Goal: Task Accomplishment & Management: Use online tool/utility

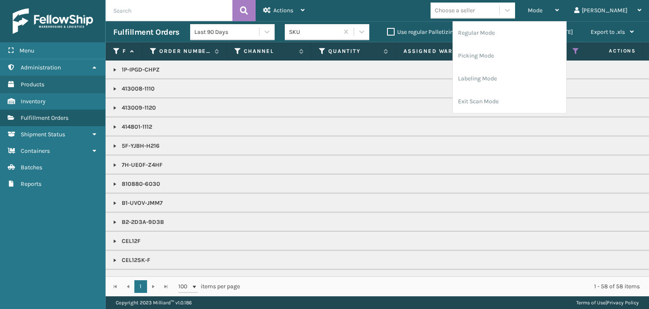
scroll to position [338, 0]
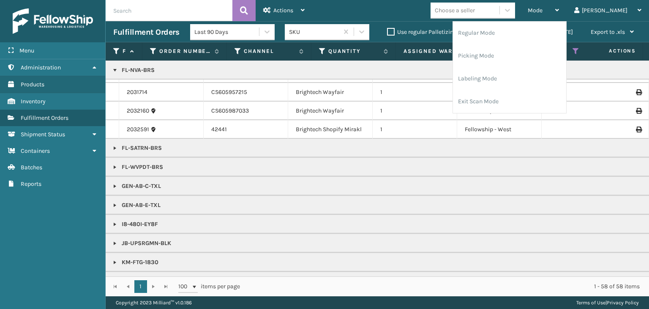
drag, startPoint x: 455, startPoint y: 180, endPoint x: 455, endPoint y: 171, distance: 8.9
click at [456, 182] on p "GEN-AB-C-TXL" at bounding box center [651, 186] width 1076 height 8
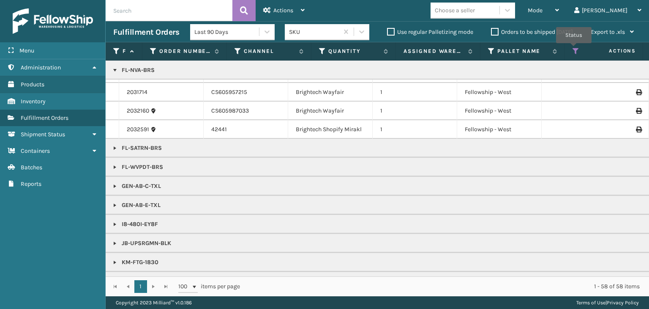
click at [574, 49] on icon at bounding box center [576, 51] width 7 height 8
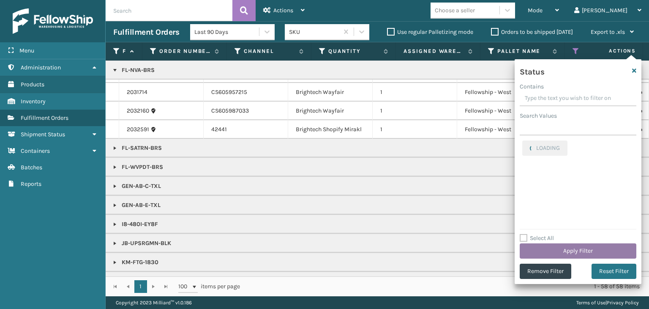
click at [561, 244] on button "Apply Filter" at bounding box center [578, 250] width 117 height 15
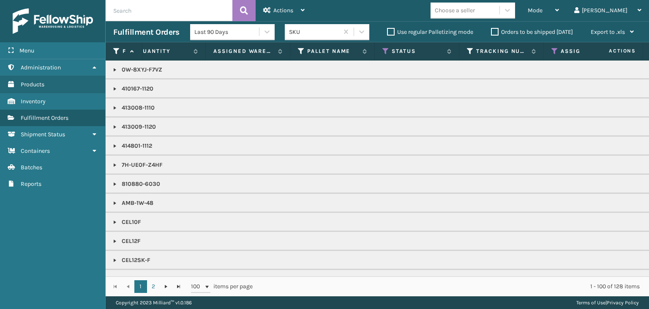
scroll to position [0, 0]
click at [559, 8] on div "Mode" at bounding box center [543, 10] width 31 height 21
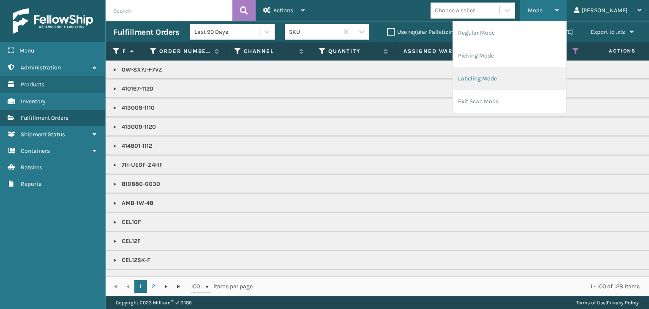
click at [528, 84] on li "Labeling Mode" at bounding box center [509, 78] width 113 height 23
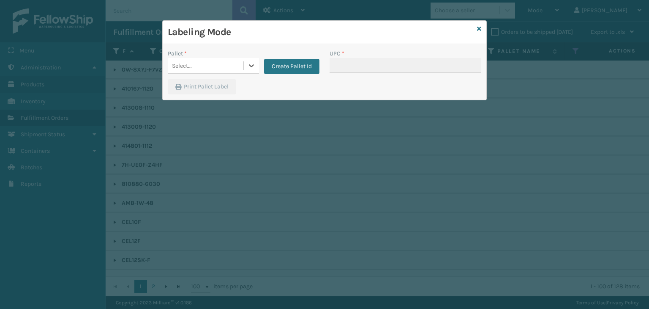
click at [198, 66] on div "Select..." at bounding box center [206, 66] width 76 height 14
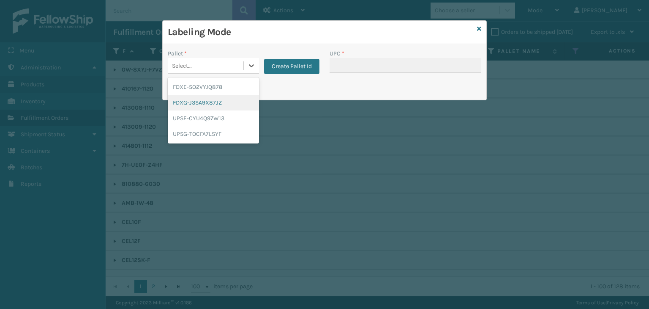
click at [197, 105] on div "FDXG-J3SA9X87JZ" at bounding box center [213, 103] width 91 height 16
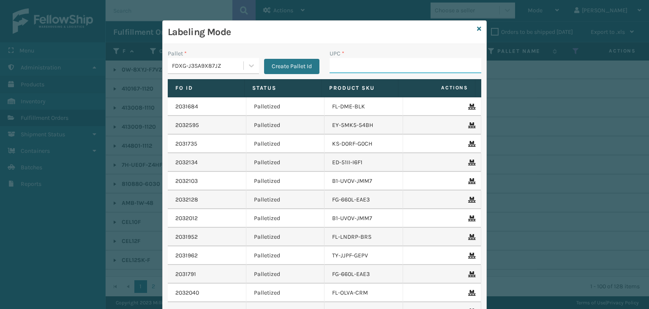
click at [358, 65] on input "UPC *" at bounding box center [406, 65] width 152 height 15
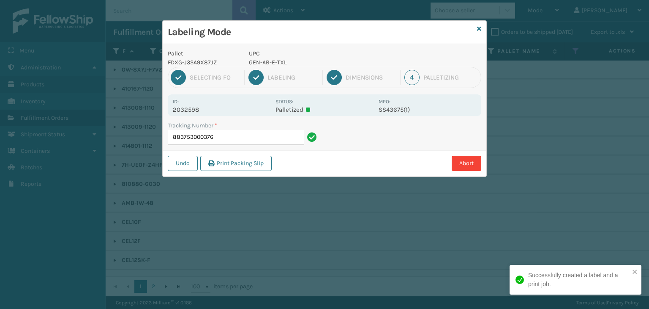
click at [263, 61] on p "GEN-AB-E-TXL" at bounding box center [311, 62] width 125 height 9
copy p "GEN-AB-E-TXL"
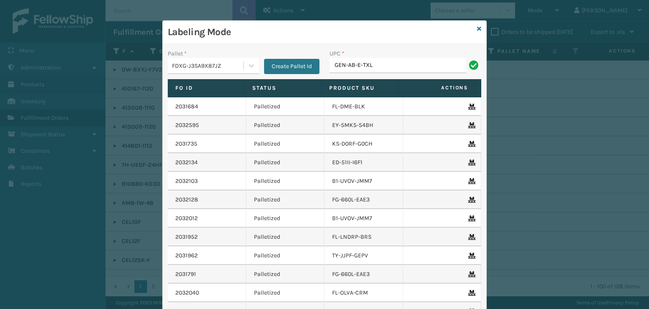
type input "GEN-AB-E-TXL"
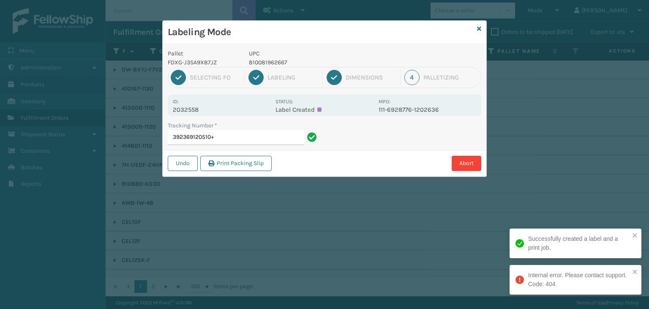
type input "392369120510"
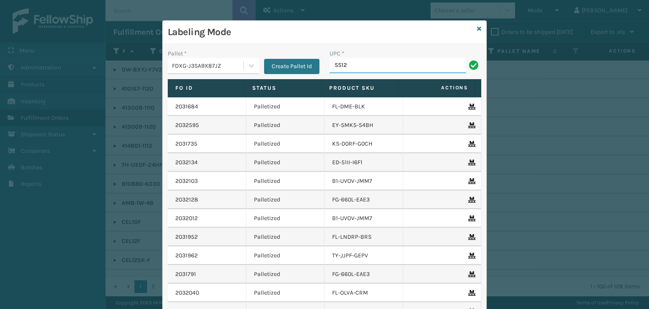
type input "SS12TXL"
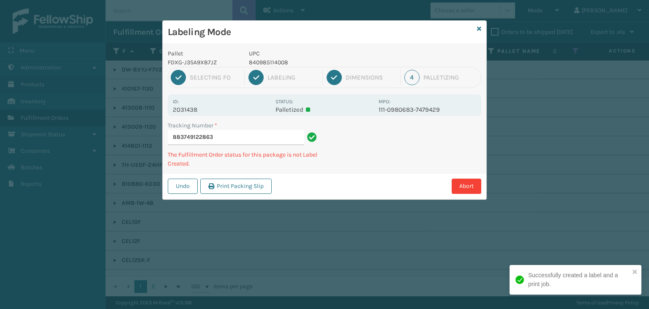
click at [281, 60] on p "840985114008" at bounding box center [311, 62] width 125 height 9
copy p "840985114008"
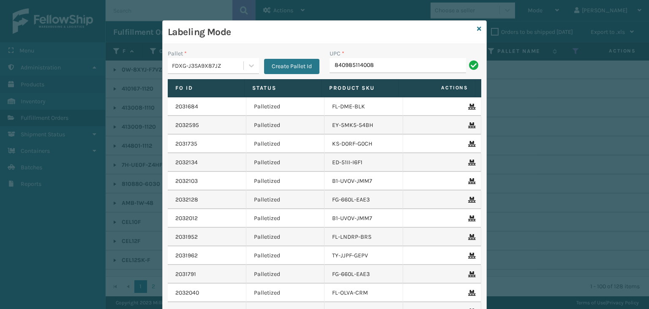
type input "840985114008"
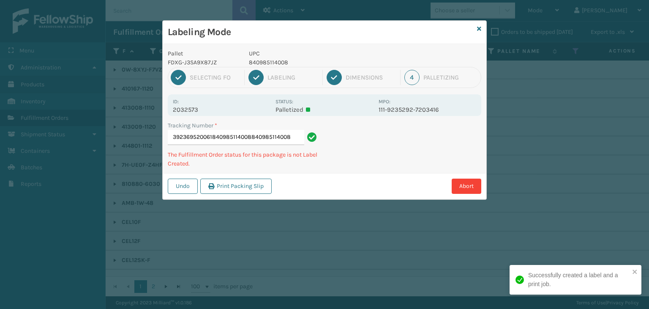
type input "392369520061840985114008840985114008840985114008"
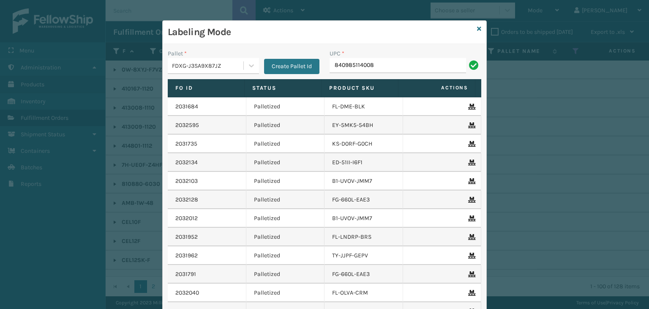
type input "840985114008"
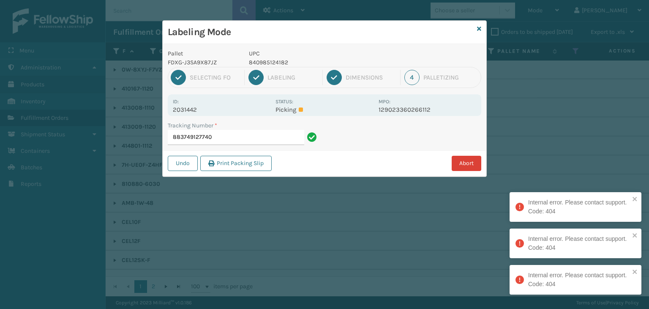
click at [472, 162] on button "Abort" at bounding box center [467, 163] width 30 height 15
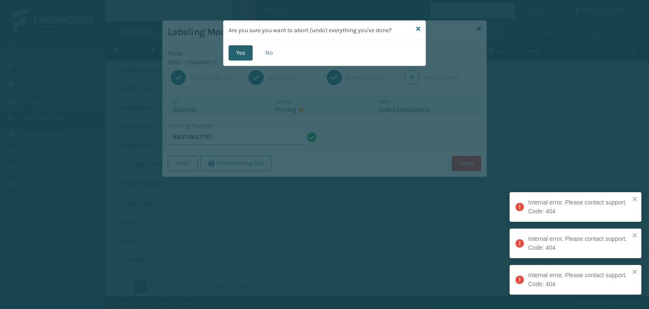
click at [246, 46] on button "Yes" at bounding box center [241, 52] width 24 height 15
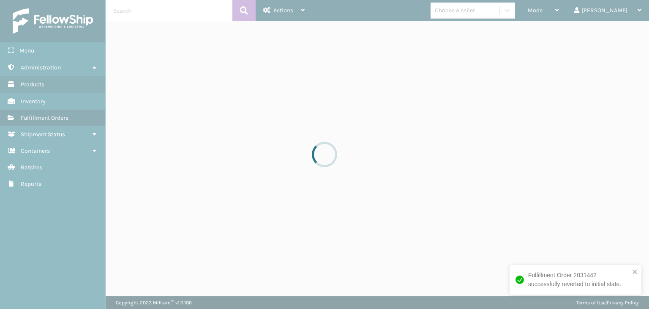
click at [558, 10] on div at bounding box center [324, 154] width 649 height 309
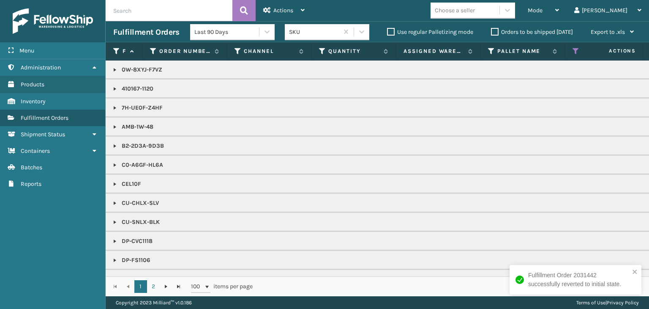
click at [558, 10] on div "Mode Regular Mode Picking Mode Labeling Mode Exit Scan Mode" at bounding box center [543, 10] width 47 height 21
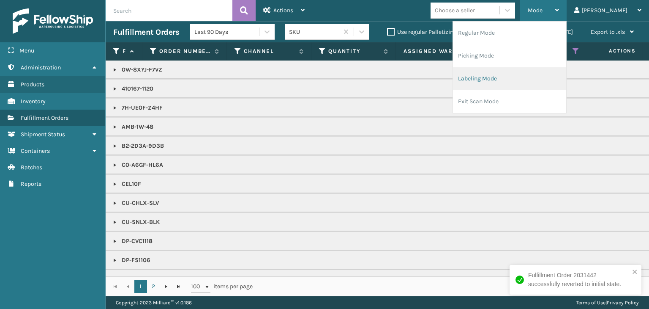
click at [538, 76] on li "Labeling Mode" at bounding box center [509, 78] width 113 height 23
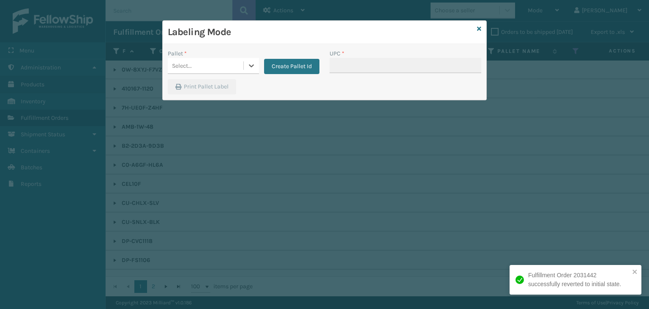
click at [180, 70] on div "Select..." at bounding box center [182, 65] width 20 height 9
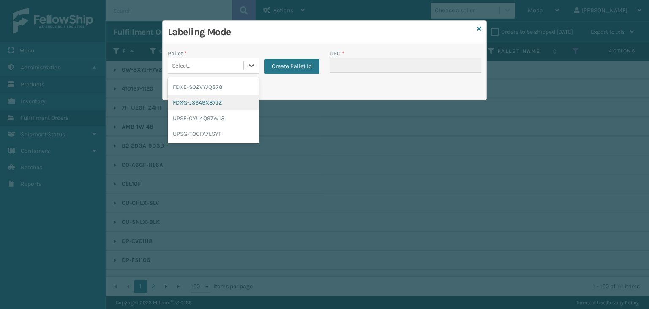
click at [196, 104] on div "FDXG-J3SA9X87JZ" at bounding box center [213, 103] width 91 height 16
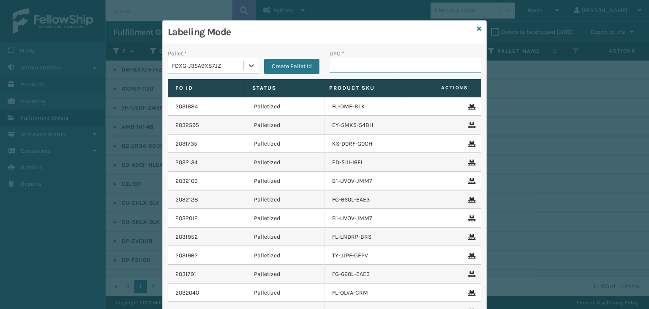
click at [355, 65] on input "UPC *" at bounding box center [406, 65] width 152 height 15
type input "858100007630"
type input "858100007906"
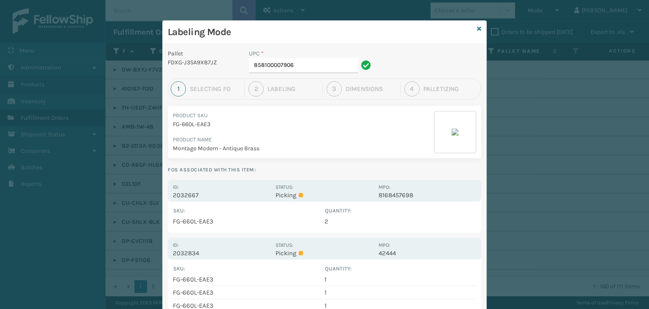
click at [304, 195] on p "Picking" at bounding box center [325, 195] width 98 height 8
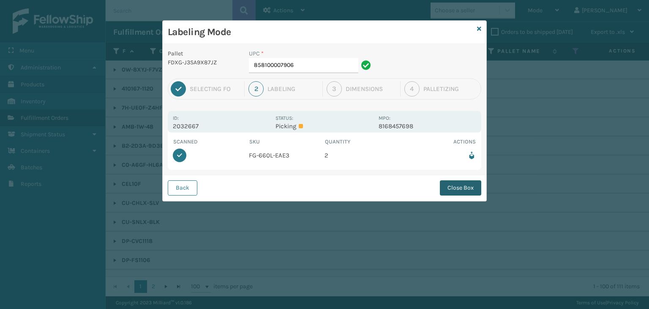
click at [455, 188] on button "Close Box" at bounding box center [460, 187] width 41 height 15
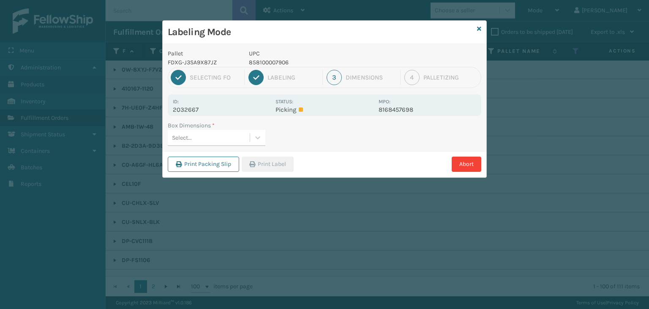
click at [233, 137] on div "Select..." at bounding box center [209, 138] width 82 height 14
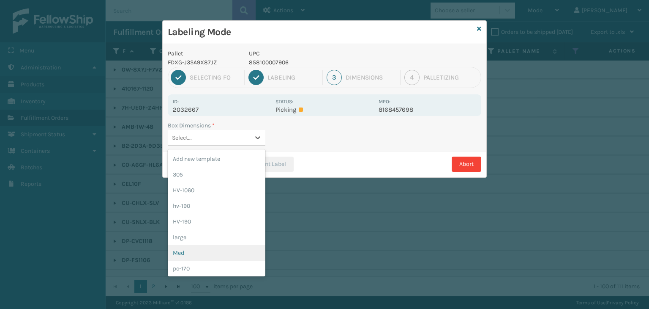
drag, startPoint x: 219, startPoint y: 256, endPoint x: 233, endPoint y: 237, distance: 23.6
click at [219, 256] on div "Med" at bounding box center [217, 253] width 98 height 16
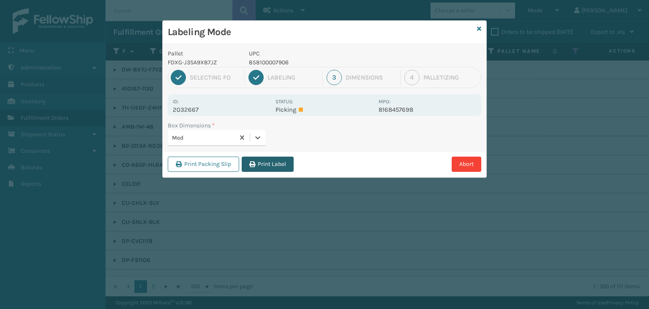
click at [267, 163] on button "Print Label" at bounding box center [268, 163] width 52 height 15
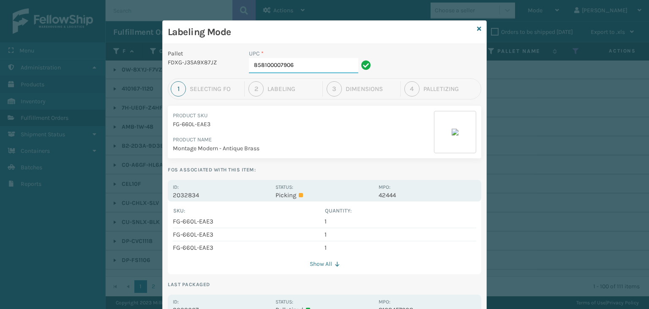
click at [318, 65] on input "858100007906" at bounding box center [303, 65] width 109 height 15
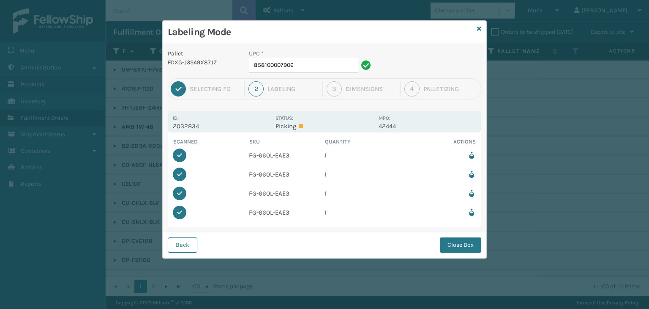
click at [473, 194] on icon at bounding box center [472, 193] width 9 height 9
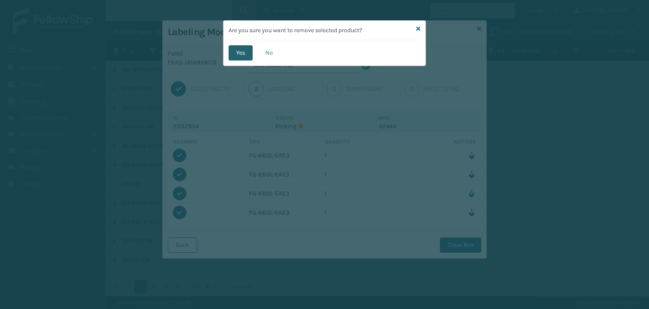
click at [245, 56] on button "Yes" at bounding box center [241, 52] width 24 height 15
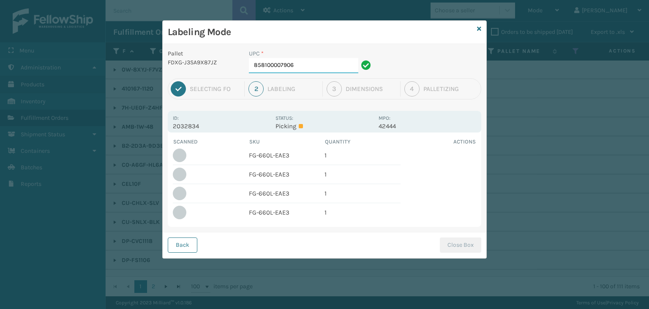
drag, startPoint x: 311, startPoint y: 68, endPoint x: 316, endPoint y: 73, distance: 7.2
click at [311, 68] on input "858100007906" at bounding box center [303, 65] width 109 height 15
drag, startPoint x: 348, startPoint y: 67, endPoint x: 36, endPoint y: 82, distance: 312.3
click at [36, 82] on div "Labeling Mode Pallet FDXG-J3SA9X87JZ UPC * 85810000790685810000790685 1 Selecti…" at bounding box center [324, 154] width 649 height 309
click at [291, 63] on input "85810000790685810000790685" at bounding box center [303, 65] width 109 height 15
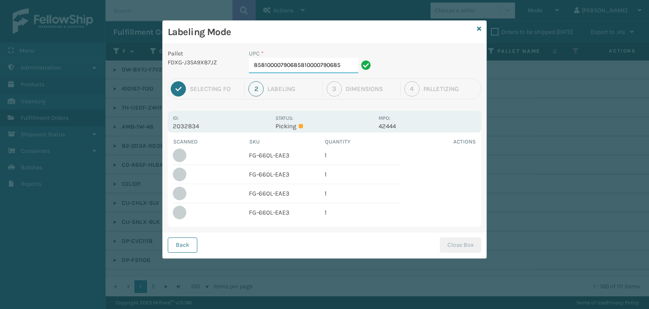
click at [296, 65] on input "85810000790685810000790685" at bounding box center [303, 65] width 109 height 15
click at [339, 65] on input "85810000790685810000790685" at bounding box center [303, 65] width 109 height 15
drag, startPoint x: 295, startPoint y: 60, endPoint x: 358, endPoint y: 70, distance: 64.6
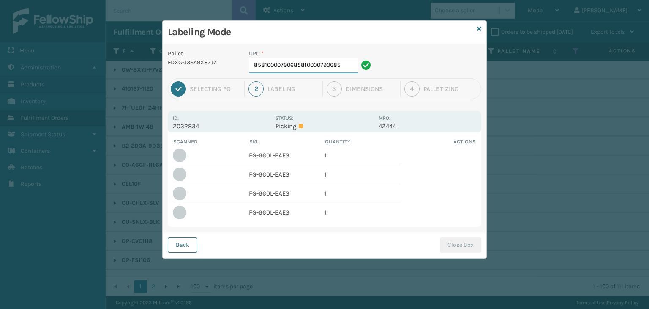
click at [358, 68] on input "85810000790685810000790685" at bounding box center [303, 65] width 109 height 15
type input "858100007906"
click at [307, 68] on input "858100007906" at bounding box center [303, 65] width 109 height 15
click at [183, 246] on button "Back" at bounding box center [183, 244] width 30 height 15
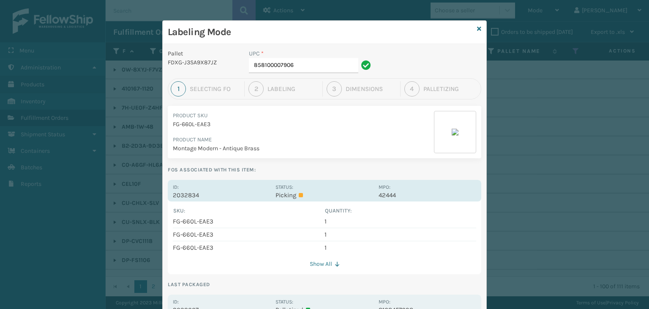
click at [344, 186] on div "Status: Picking" at bounding box center [325, 190] width 98 height 16
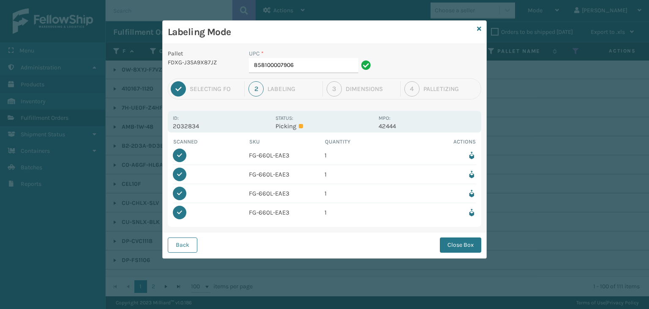
click at [184, 213] on div "1/1" at bounding box center [180, 212] width 14 height 14
click at [182, 211] on div "1/1" at bounding box center [180, 212] width 14 height 14
click at [471, 213] on icon at bounding box center [472, 212] width 9 height 9
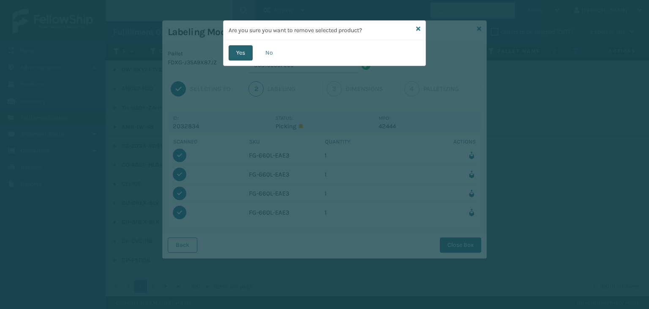
click at [249, 50] on button "Yes" at bounding box center [241, 52] width 24 height 15
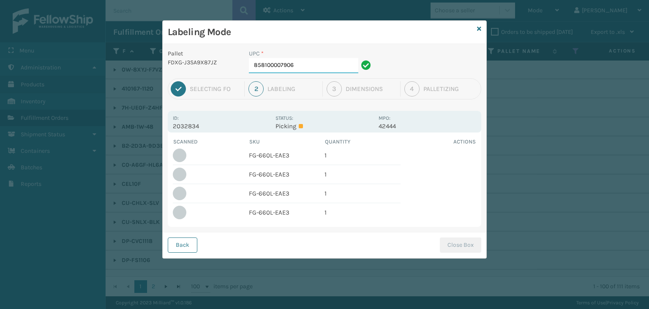
click at [316, 65] on input "858100007906" at bounding box center [303, 65] width 109 height 15
drag, startPoint x: 296, startPoint y: 67, endPoint x: 74, endPoint y: 68, distance: 222.8
click at [74, 68] on div "Labeling Mode Pallet FDXG-J3SA9X87JZ UPC * 858100007906 1 Selecting FO 2 Labeli…" at bounding box center [324, 154] width 649 height 309
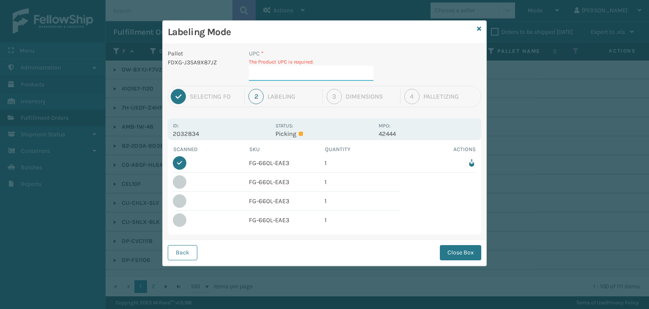
paste input "858100007906"
type input "858100007906"
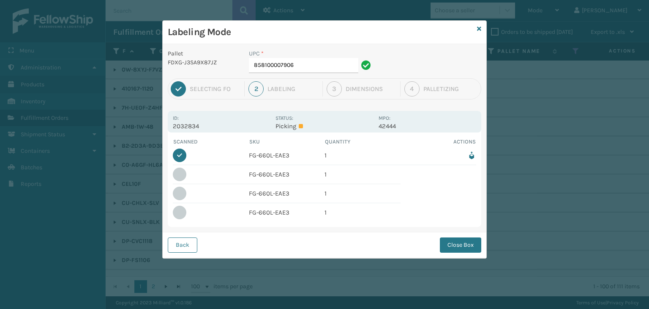
click at [288, 172] on td "FG-660L-EAE3" at bounding box center [287, 174] width 76 height 19
drag, startPoint x: 316, startPoint y: 71, endPoint x: 277, endPoint y: 164, distance: 100.8
click at [316, 78] on div "Pallet FDXG-J3SA9X87JZ UPC * 858100007906 1 Selecting FO 2 Labeling 3 Dimension…" at bounding box center [325, 151] width 324 height 214
click at [188, 240] on button "Back" at bounding box center [183, 244] width 30 height 15
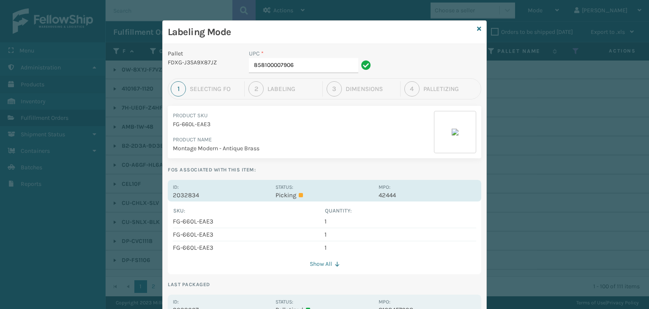
click at [333, 197] on p "Picking" at bounding box center [325, 195] width 98 height 8
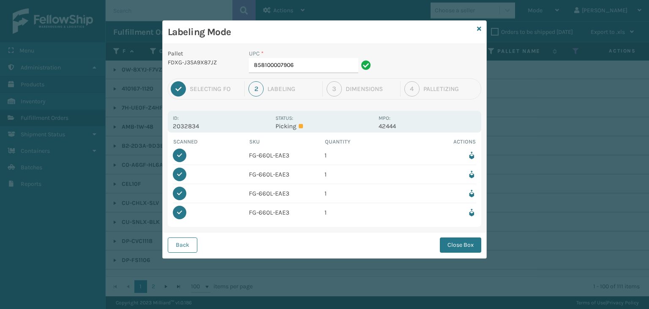
click at [473, 213] on icon at bounding box center [472, 212] width 9 height 9
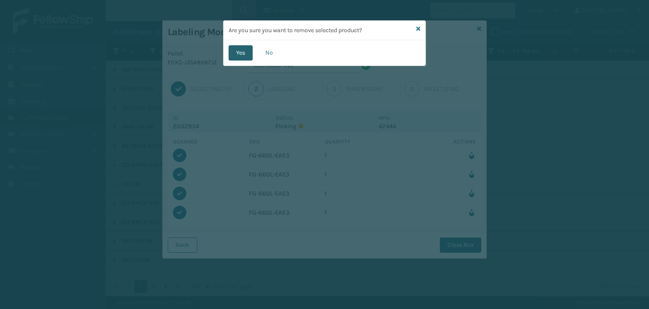
click at [234, 53] on button "Yes" at bounding box center [241, 52] width 24 height 15
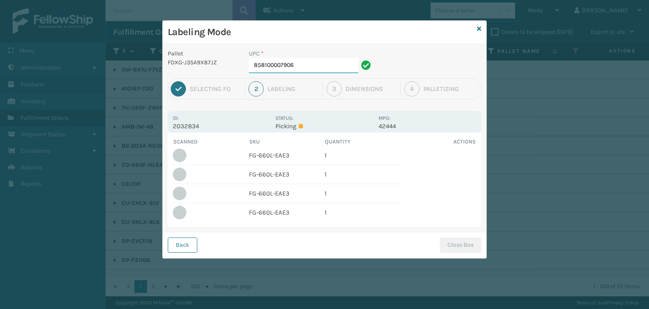
click at [331, 68] on input "858100007906" at bounding box center [303, 65] width 109 height 15
click at [175, 172] on div at bounding box center [180, 174] width 14 height 14
click at [263, 176] on td "FG-660L-EAE3" at bounding box center [287, 174] width 76 height 19
click at [262, 174] on td "FG-660L-EAE3" at bounding box center [287, 174] width 76 height 19
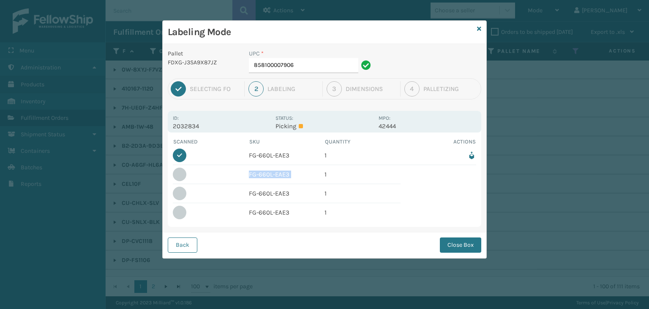
click at [262, 174] on td "FG-660L-EAE3" at bounding box center [287, 174] width 76 height 19
click at [315, 67] on input "858100007906" at bounding box center [303, 65] width 109 height 15
click at [182, 246] on button "Back" at bounding box center [183, 244] width 30 height 15
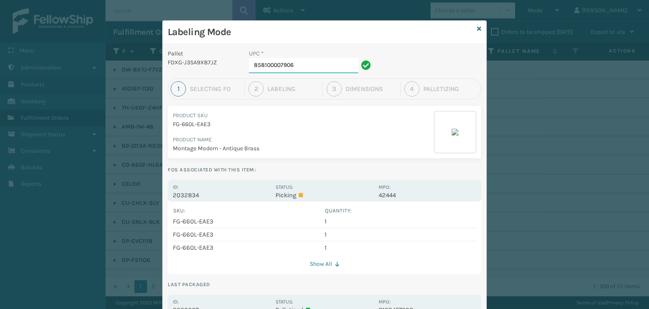
click at [328, 60] on input "858100007906" at bounding box center [303, 65] width 109 height 15
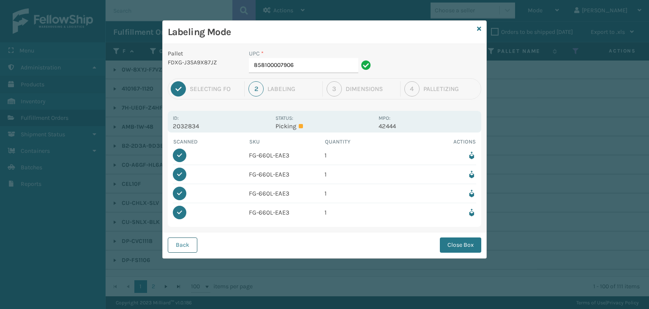
click at [192, 247] on button "Back" at bounding box center [183, 244] width 30 height 15
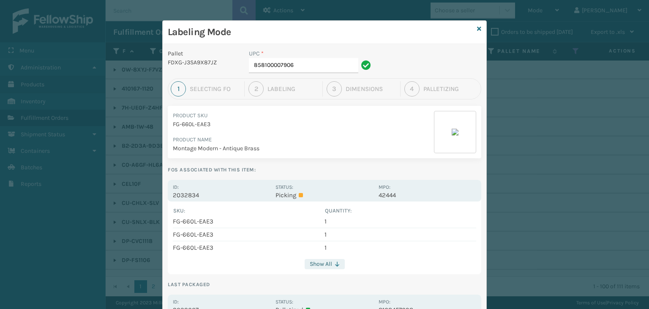
click at [329, 264] on button "Show All" at bounding box center [325, 264] width 40 height 10
click at [335, 263] on icon at bounding box center [337, 263] width 5 height 5
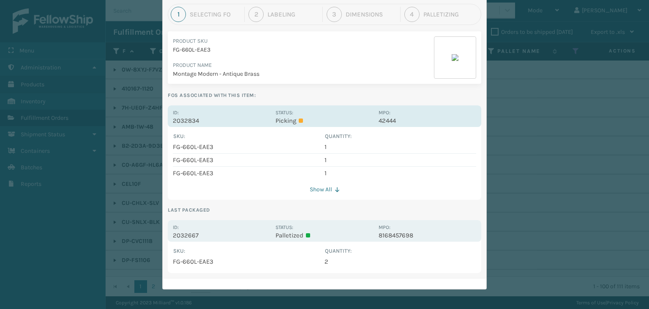
click at [206, 120] on p "2032834" at bounding box center [222, 121] width 98 height 8
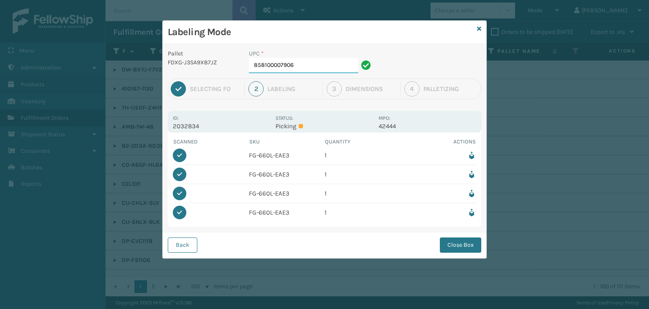
scroll to position [0, 0]
click at [183, 193] on div "1/1" at bounding box center [180, 193] width 14 height 14
click at [471, 173] on icon at bounding box center [472, 174] width 9 height 9
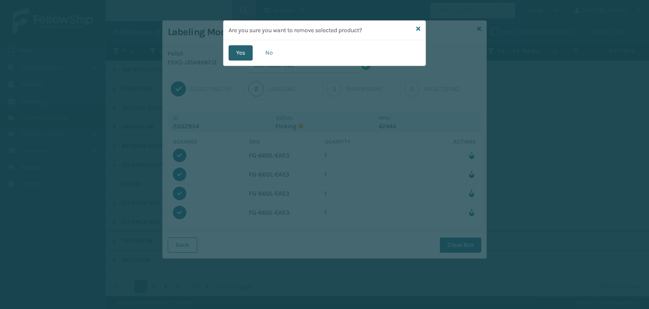
click at [245, 52] on button "Yes" at bounding box center [241, 52] width 24 height 15
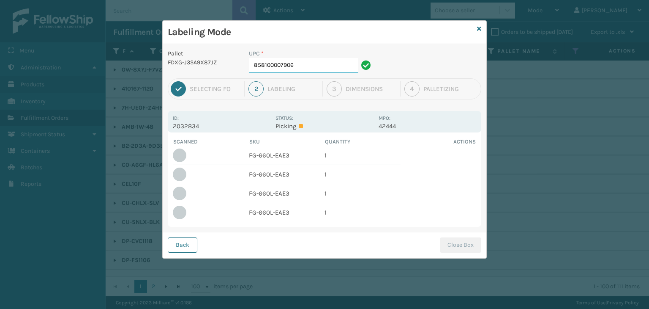
click at [307, 63] on input "858100007906" at bounding box center [303, 65] width 109 height 15
drag, startPoint x: 320, startPoint y: 63, endPoint x: 80, endPoint y: 78, distance: 240.6
click at [80, 77] on div "Labeling Mode Pallet FDXG-J3SA9X87JZ UPC * 858100007906 1 Selecting FO 2 Labeli…" at bounding box center [324, 154] width 649 height 309
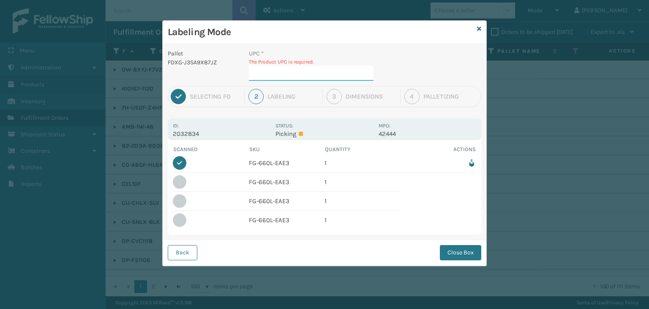
paste input "858100007906"
type input "858100007906"
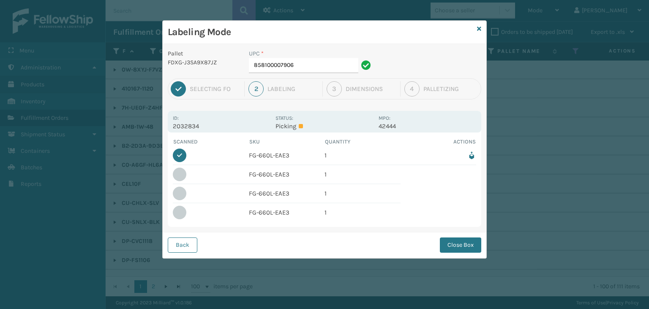
click at [472, 156] on icon at bounding box center [472, 155] width 9 height 9
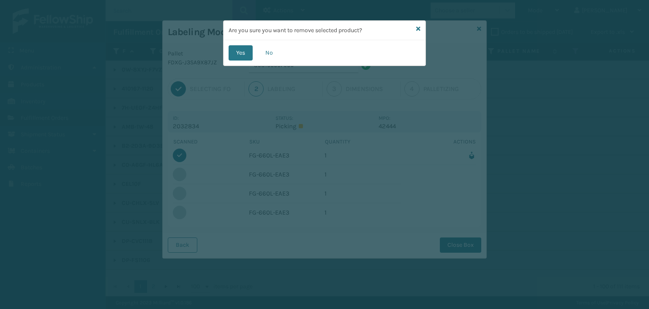
drag, startPoint x: 247, startPoint y: 53, endPoint x: 245, endPoint y: 44, distance: 9.5
click at [247, 52] on button "Yes" at bounding box center [241, 52] width 24 height 15
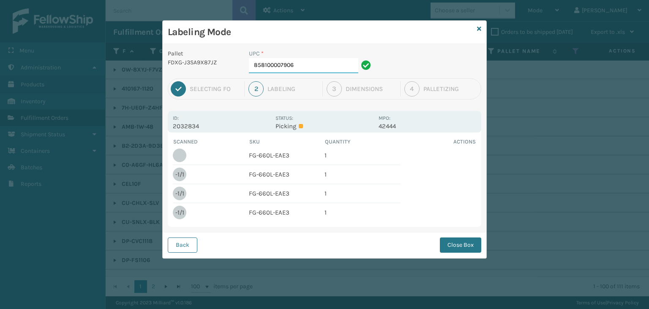
click at [296, 61] on input "858100007906" at bounding box center [303, 65] width 109 height 15
click at [181, 170] on div "-1/1" at bounding box center [179, 174] width 9 height 8
click at [471, 156] on icon at bounding box center [472, 155] width 9 height 9
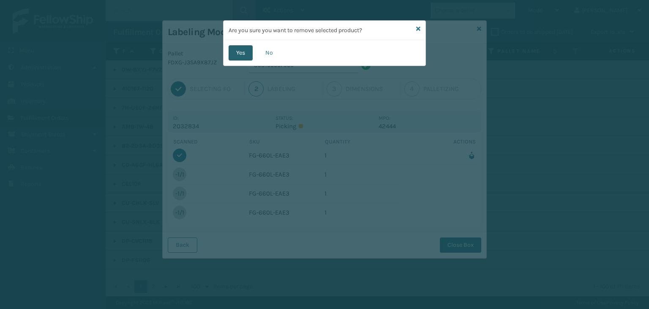
click at [238, 52] on button "Yes" at bounding box center [241, 52] width 24 height 15
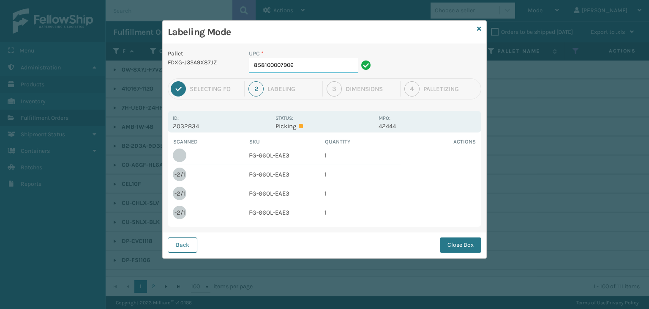
click at [306, 69] on input "858100007906" at bounding box center [303, 65] width 109 height 15
click at [179, 239] on button "Back" at bounding box center [183, 244] width 30 height 15
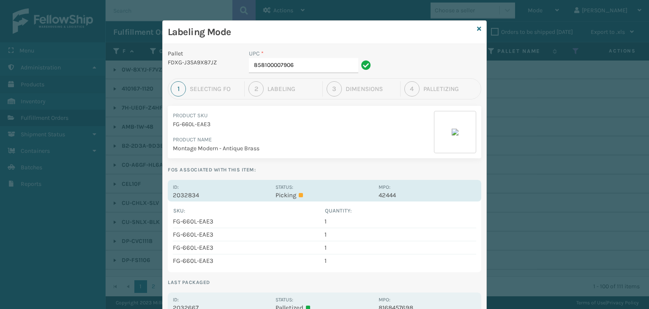
click at [285, 189] on label "Status:" at bounding box center [285, 187] width 18 height 6
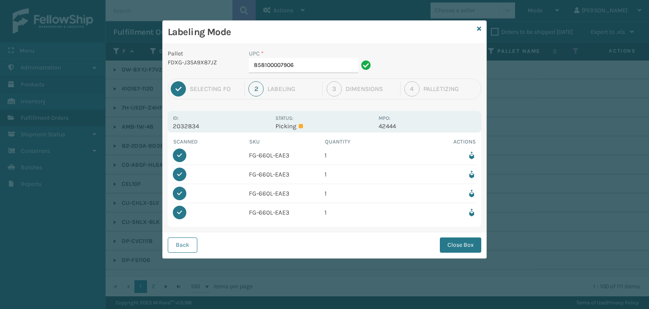
click at [474, 192] on icon at bounding box center [472, 193] width 9 height 9
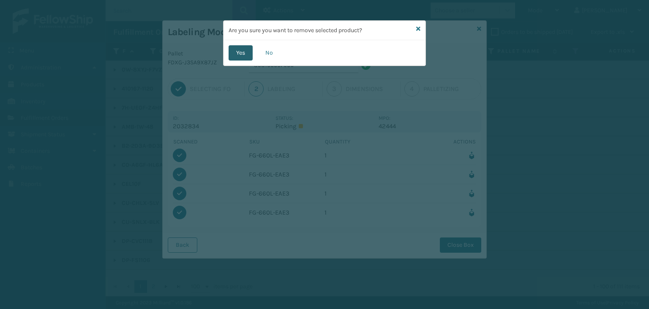
click at [236, 53] on button "Yes" at bounding box center [241, 52] width 24 height 15
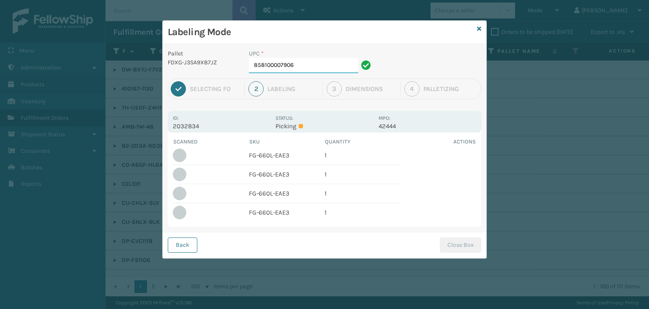
click at [321, 65] on input "858100007906" at bounding box center [303, 65] width 109 height 15
click at [469, 153] on icon at bounding box center [472, 155] width 9 height 9
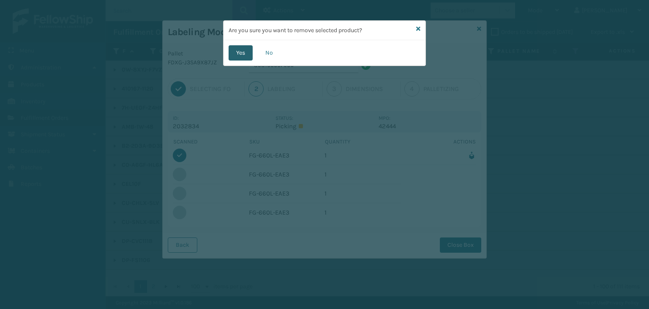
click at [243, 55] on button "Yes" at bounding box center [241, 52] width 24 height 15
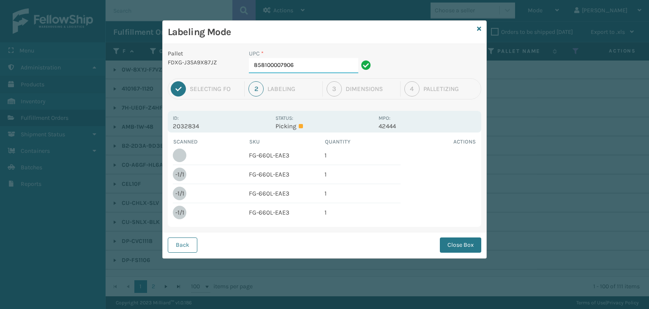
click at [317, 72] on input "858100007906" at bounding box center [303, 65] width 109 height 15
click at [178, 171] on div "-1/1" at bounding box center [179, 174] width 9 height 8
drag, startPoint x: 319, startPoint y: 67, endPoint x: 318, endPoint y: 44, distance: 22.8
click at [319, 67] on input "858100007906" at bounding box center [303, 65] width 109 height 15
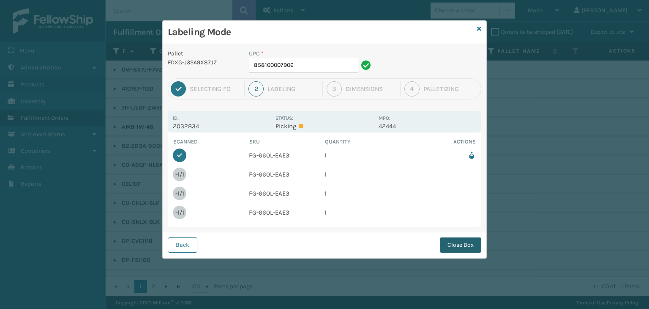
click at [460, 244] on button "Close Box" at bounding box center [460, 244] width 41 height 15
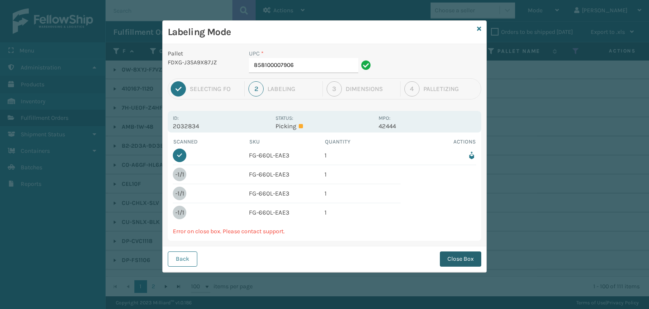
click at [463, 256] on button "Close Box" at bounding box center [460, 258] width 41 height 15
click at [183, 260] on button "Back" at bounding box center [183, 258] width 30 height 15
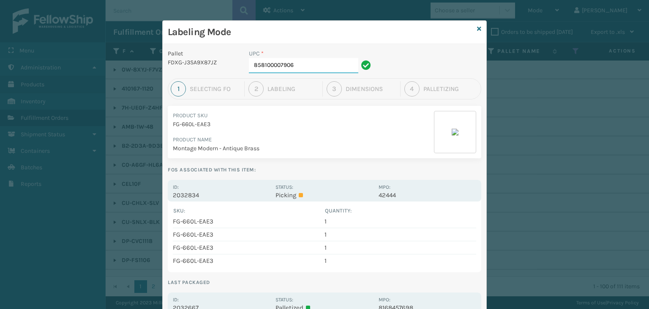
click at [312, 66] on input "858100007906" at bounding box center [303, 65] width 109 height 15
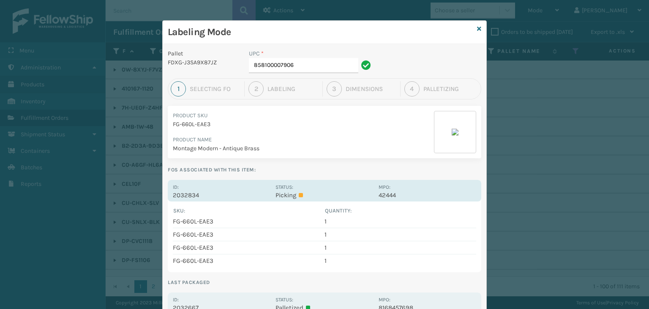
click at [307, 191] on p "Picking" at bounding box center [325, 195] width 98 height 8
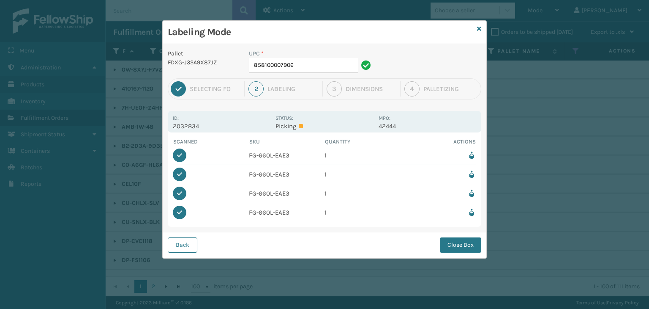
click at [473, 190] on icon at bounding box center [472, 193] width 9 height 9
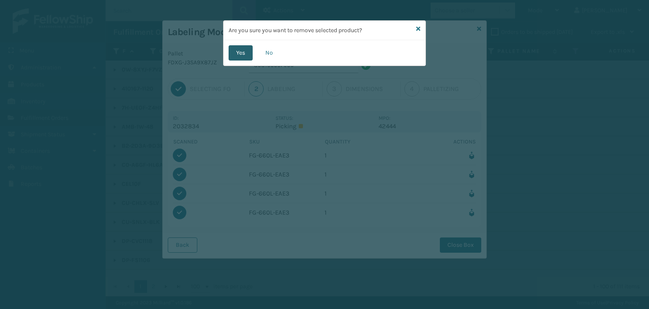
click at [235, 55] on button "Yes" at bounding box center [241, 52] width 24 height 15
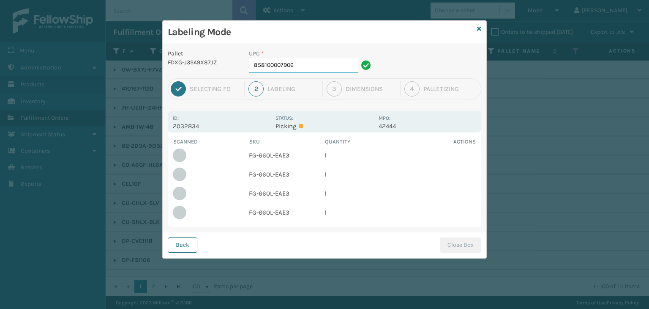
click at [300, 60] on input "858100007906" at bounding box center [303, 65] width 109 height 15
click at [467, 246] on button "Close Box" at bounding box center [460, 244] width 41 height 15
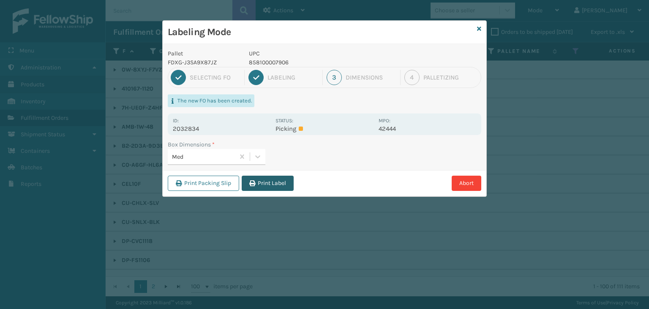
click at [284, 187] on button "Print Label" at bounding box center [268, 182] width 52 height 15
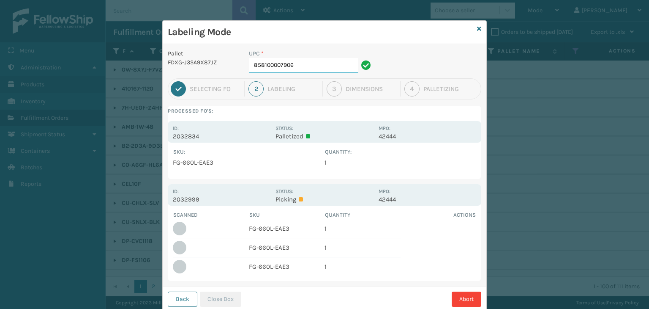
click at [307, 63] on input "858100007906" at bounding box center [303, 65] width 109 height 15
click at [235, 296] on button "Close Box" at bounding box center [220, 298] width 41 height 15
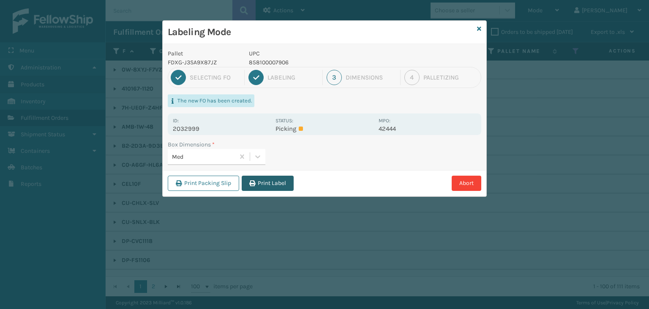
click at [277, 179] on button "Print Label" at bounding box center [268, 182] width 52 height 15
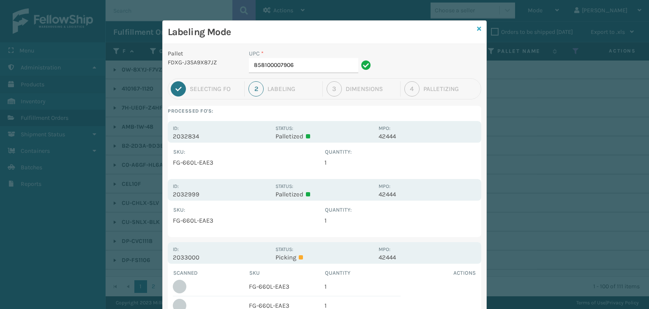
click at [477, 29] on icon at bounding box center [479, 29] width 4 height 6
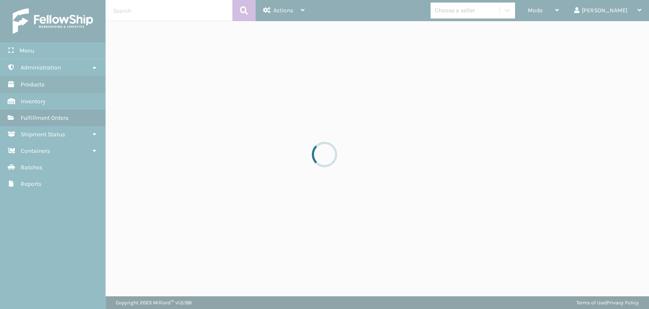
click at [580, 11] on div at bounding box center [324, 154] width 649 height 309
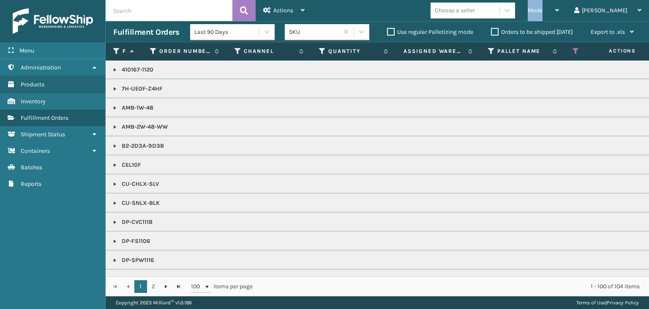
click at [559, 11] on div "Mode" at bounding box center [543, 10] width 31 height 21
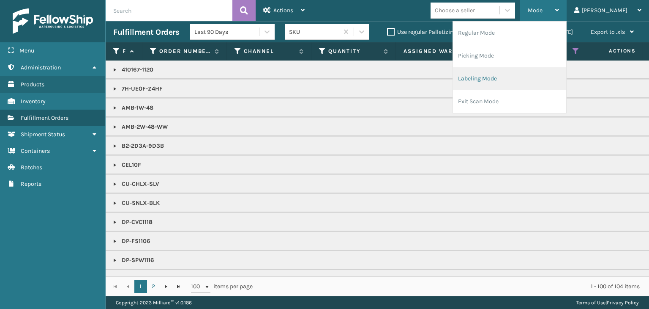
click at [547, 78] on li "Labeling Mode" at bounding box center [509, 78] width 113 height 23
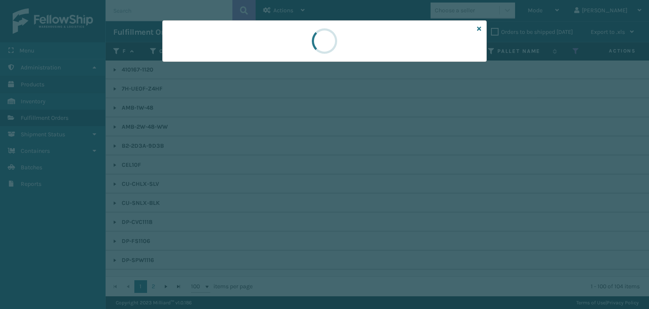
click at [207, 56] on div at bounding box center [324, 40] width 325 height 41
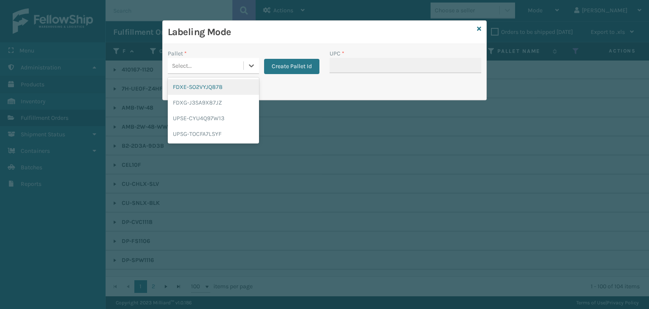
click at [213, 60] on div "Select..." at bounding box center [206, 66] width 76 height 14
click at [215, 99] on div "FDXG-J3SA9X87JZ" at bounding box center [213, 103] width 91 height 16
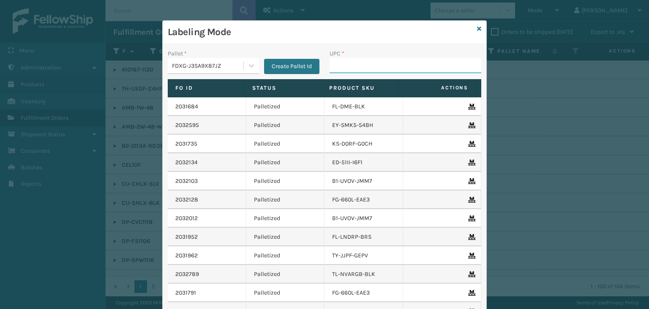
click at [339, 61] on input "UPC *" at bounding box center [406, 65] width 152 height 15
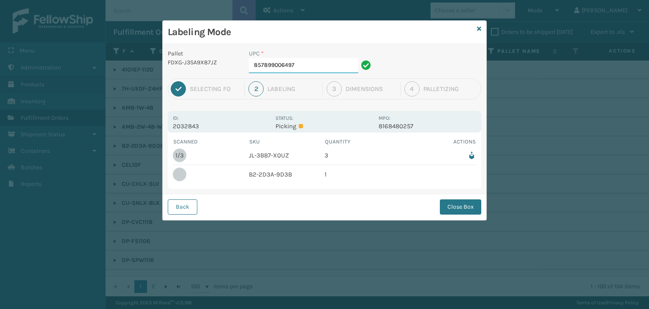
click at [327, 62] on input "857899006497" at bounding box center [303, 65] width 109 height 15
click at [460, 203] on button "Close Box" at bounding box center [460, 206] width 41 height 15
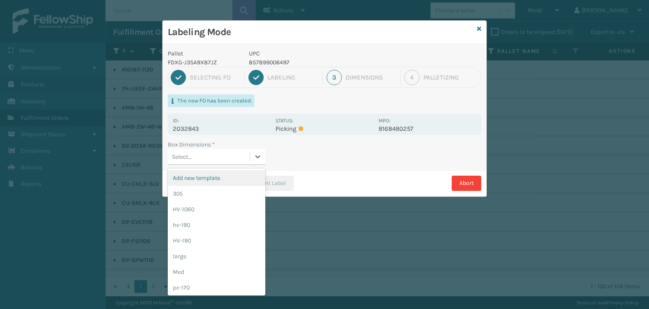
click at [196, 159] on div "Select..." at bounding box center [209, 157] width 82 height 14
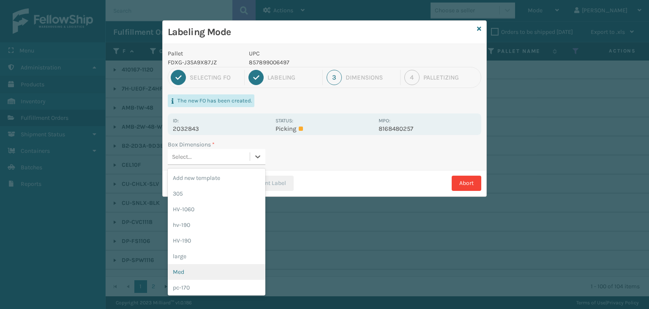
click at [204, 274] on div "Med" at bounding box center [217, 272] width 98 height 16
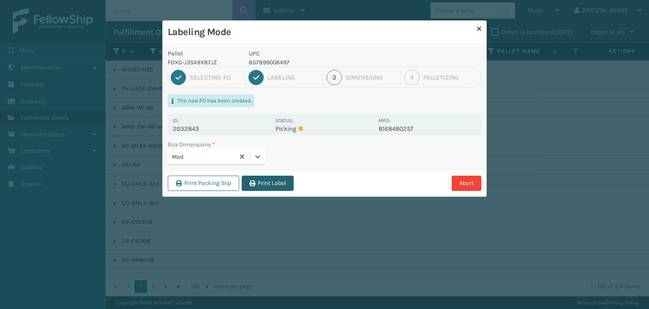
click at [272, 183] on button "Print Label" at bounding box center [268, 182] width 52 height 15
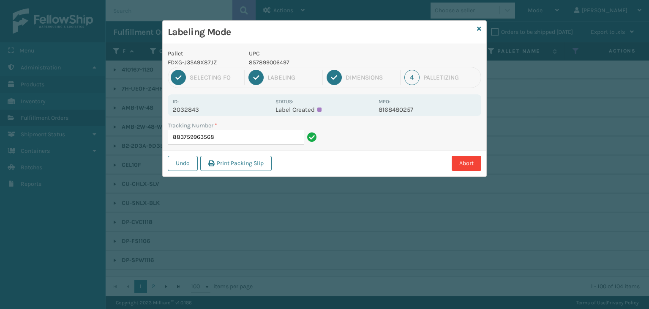
drag, startPoint x: 0, startPoint y: 66, endPoint x: 0, endPoint y: 83, distance: 16.9
